Goal: Task Accomplishment & Management: Manage account settings

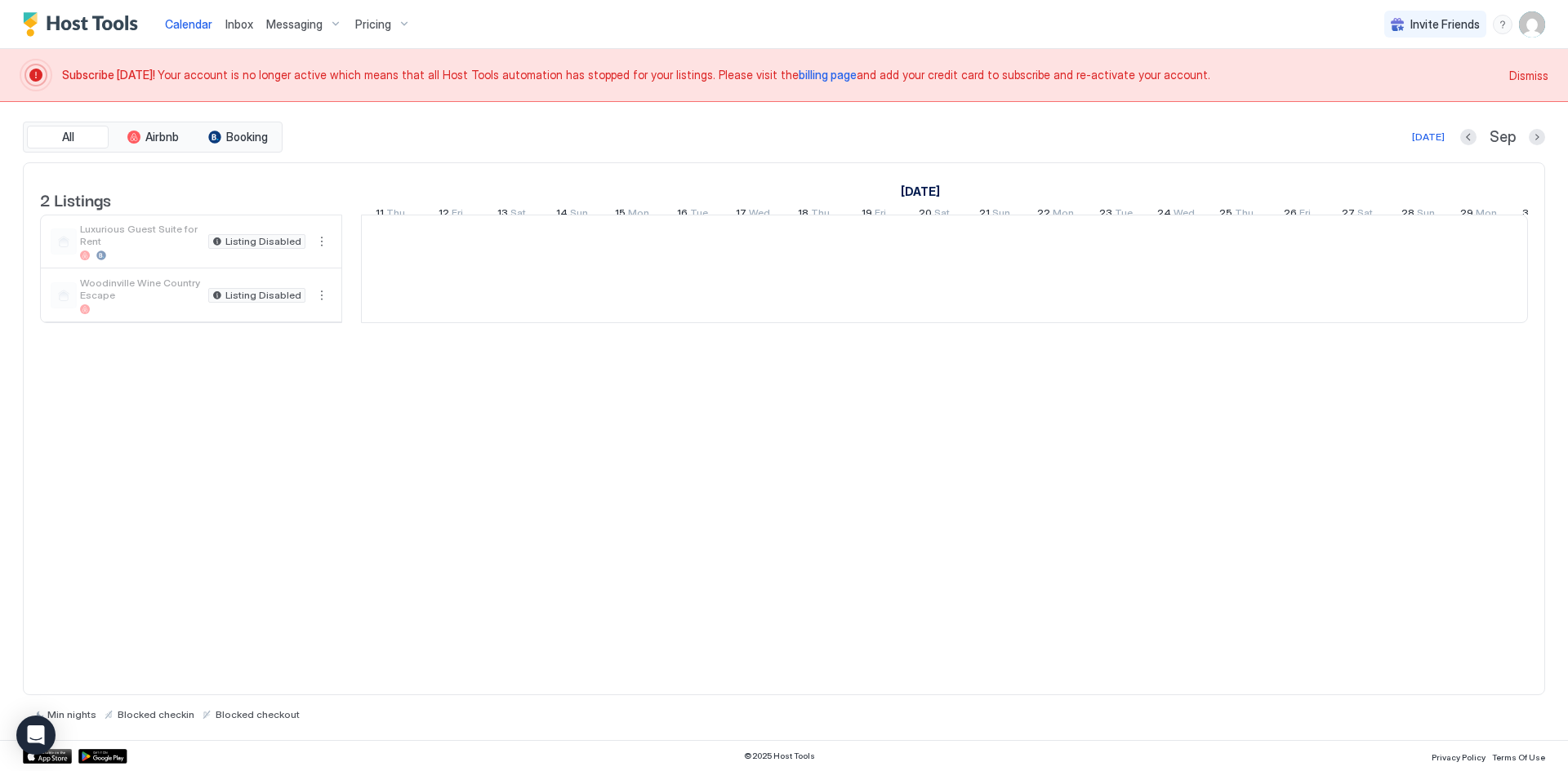
scroll to position [0, 907]
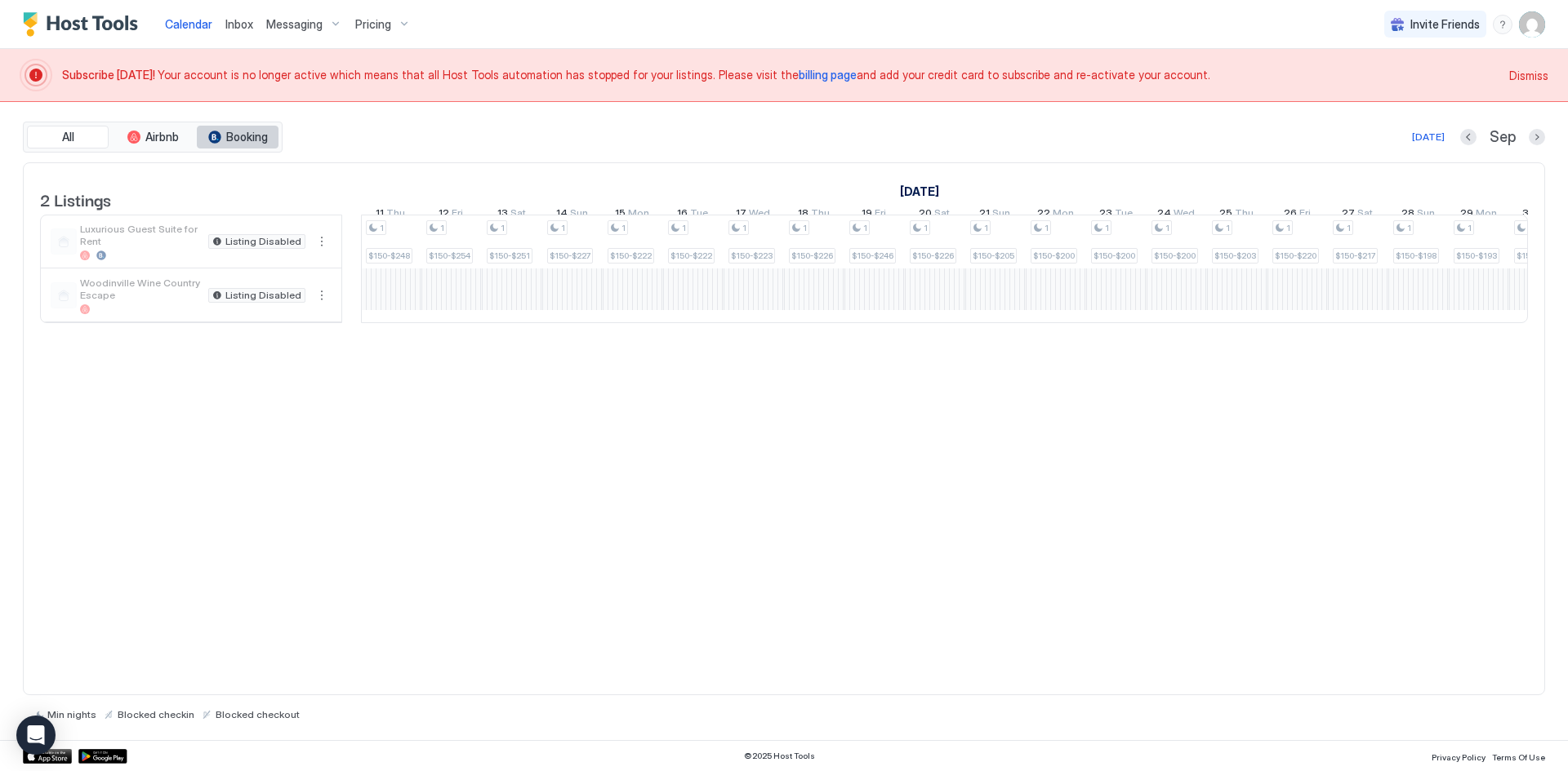
click at [231, 136] on span "Booking" at bounding box center [246, 137] width 42 height 15
click at [153, 140] on span "Airbnb" at bounding box center [162, 137] width 34 height 15
click at [214, 139] on div "tab-group" at bounding box center [214, 137] width 13 height 13
click at [114, 139] on button "Airbnb" at bounding box center [152, 138] width 81 height 23
click at [96, 139] on button "All" at bounding box center [68, 138] width 81 height 23
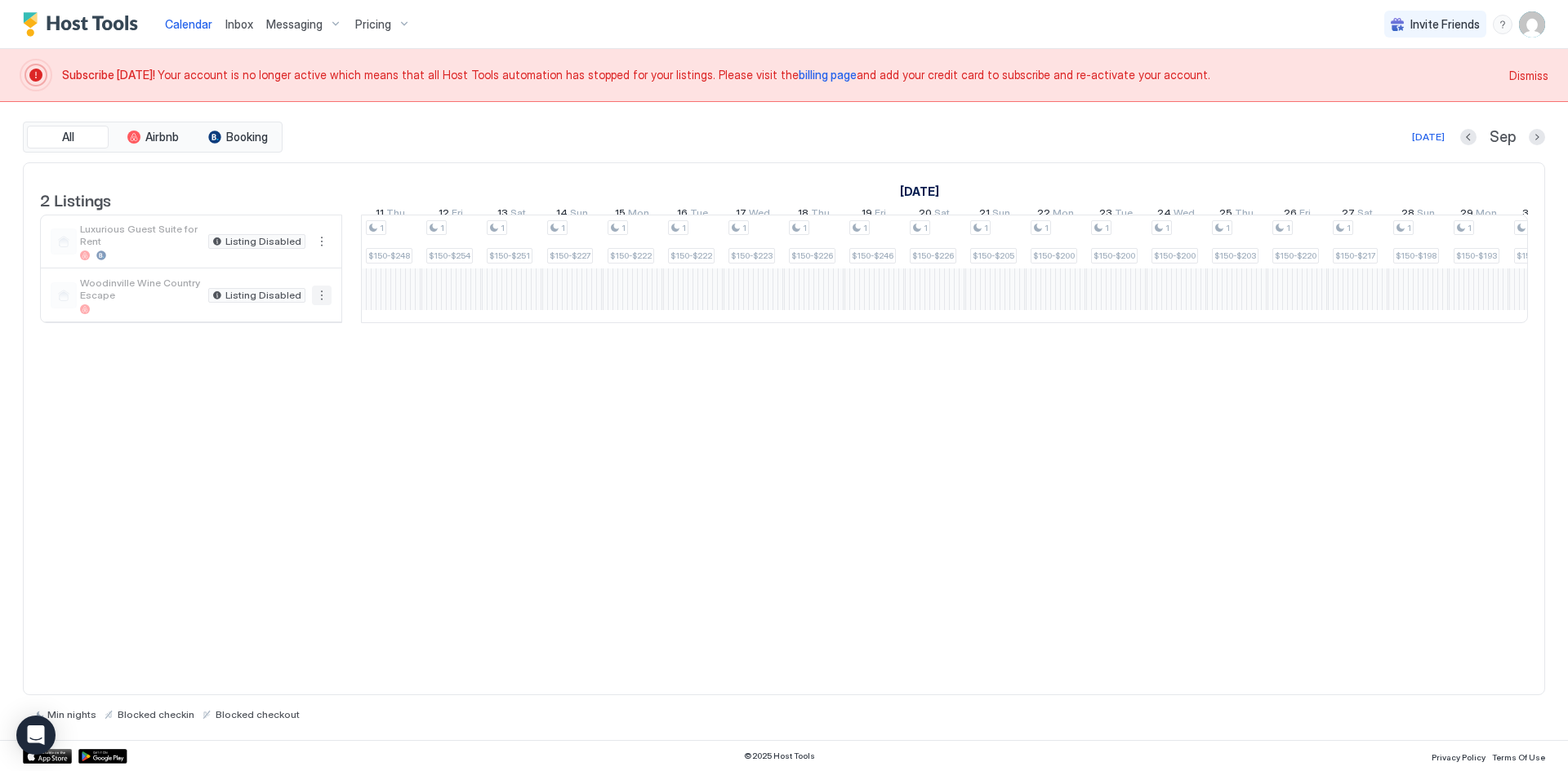
click at [322, 305] on button "More options" at bounding box center [322, 295] width 19 height 19
click at [319, 262] on div at bounding box center [784, 386] width 1568 height 771
click at [319, 252] on button "More options" at bounding box center [322, 241] width 19 height 19
click at [363, 147] on div at bounding box center [784, 386] width 1568 height 771
click at [314, 252] on button "More options" at bounding box center [322, 241] width 19 height 19
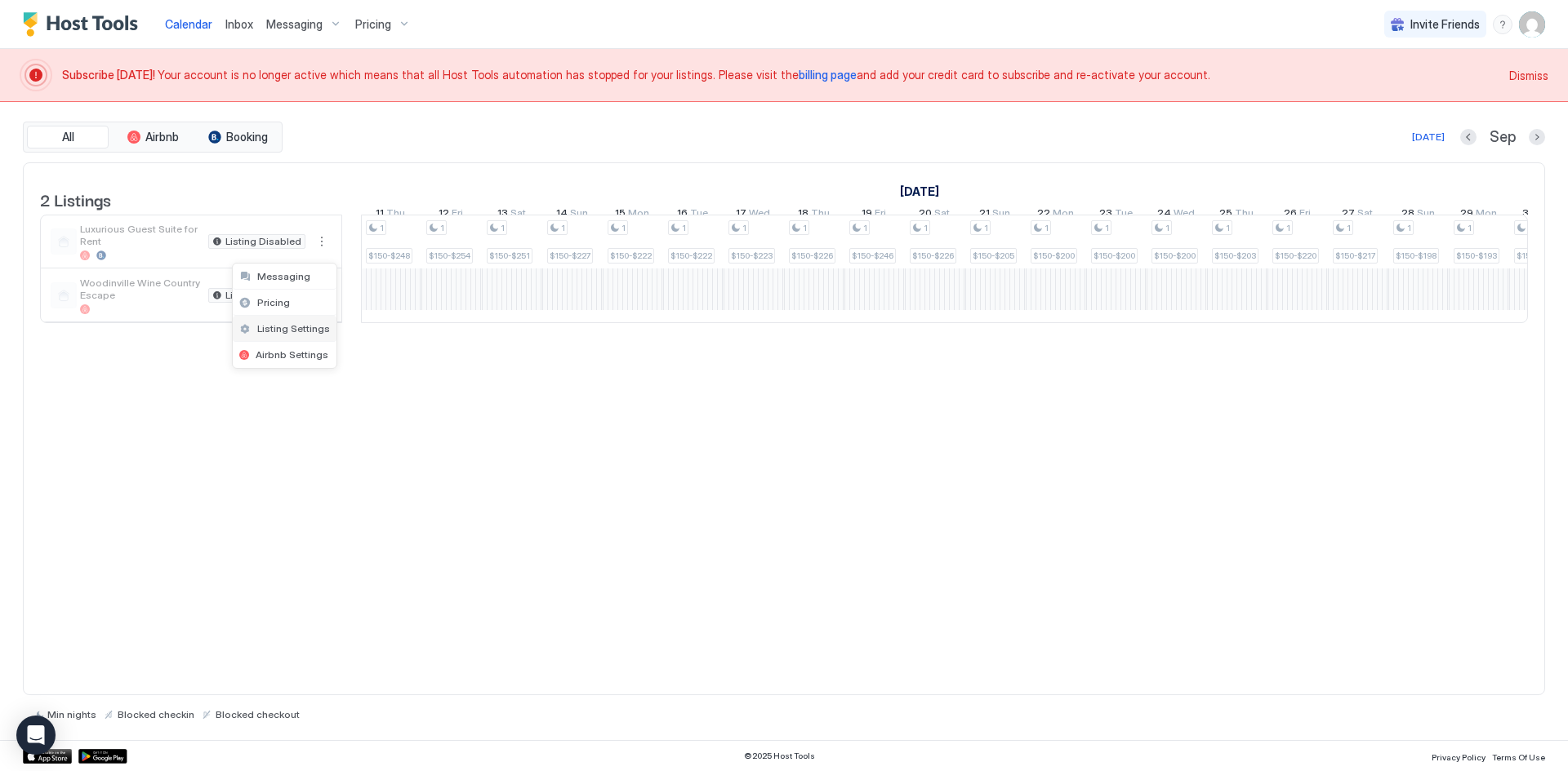
click at [301, 333] on span "Listing Settings" at bounding box center [293, 328] width 73 height 13
